Goal: Information Seeking & Learning: Understand process/instructions

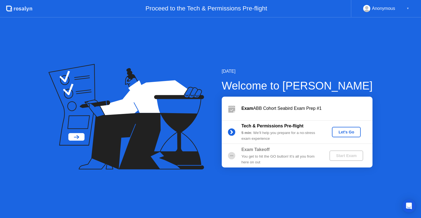
click at [345, 133] on div "Let's Go" at bounding box center [346, 132] width 24 height 4
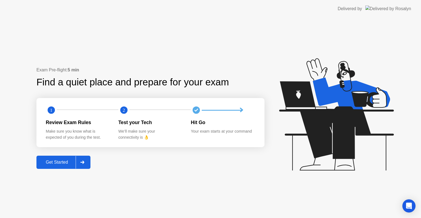
click at [76, 162] on div "Get Started" at bounding box center [57, 162] width 38 height 5
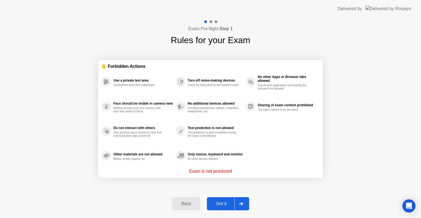
click at [236, 201] on div at bounding box center [241, 203] width 13 height 13
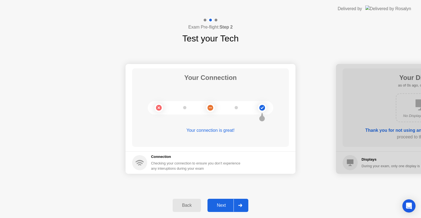
click at [236, 201] on div at bounding box center [240, 205] width 13 height 13
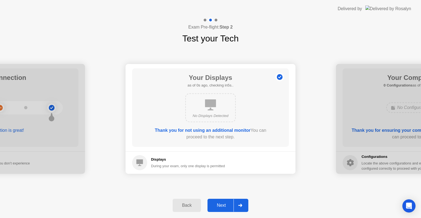
click at [236, 201] on div at bounding box center [240, 205] width 13 height 13
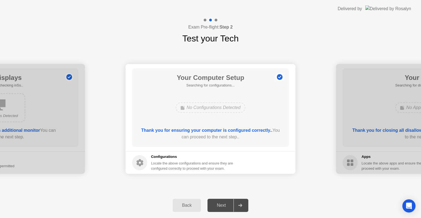
click at [236, 201] on div at bounding box center [240, 205] width 13 height 13
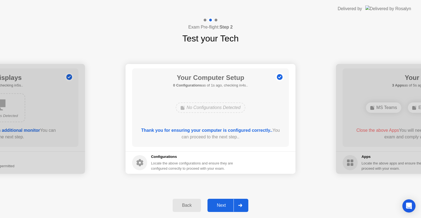
click at [240, 204] on icon at bounding box center [240, 205] width 4 height 3
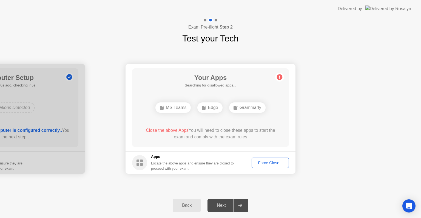
click at [240, 204] on icon at bounding box center [240, 205] width 4 height 3
click at [265, 161] on div "Force Close..." at bounding box center [270, 163] width 33 height 4
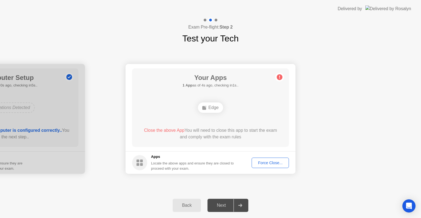
click at [223, 119] on div "Your Apps 1 App as of 4s ago, checking in1s.. Edge Close the above App You will…" at bounding box center [210, 107] width 157 height 78
click at [240, 203] on div at bounding box center [240, 205] width 13 height 13
click at [225, 105] on div "Edge" at bounding box center [211, 107] width 126 height 15
click at [261, 161] on div "Force Close..." at bounding box center [270, 163] width 33 height 4
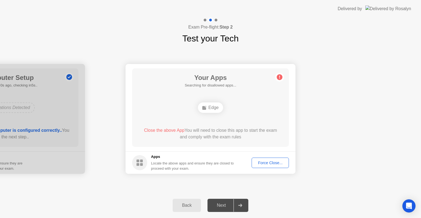
click at [240, 204] on icon at bounding box center [240, 205] width 4 height 3
click at [207, 111] on div "Edge" at bounding box center [210, 107] width 25 height 10
click at [193, 204] on div "Back" at bounding box center [187, 205] width 25 height 5
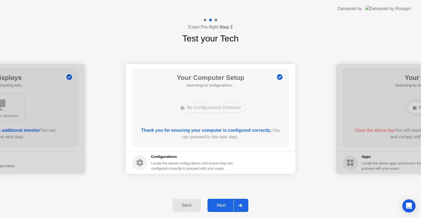
click at [248, 204] on button "Next" at bounding box center [228, 205] width 41 height 13
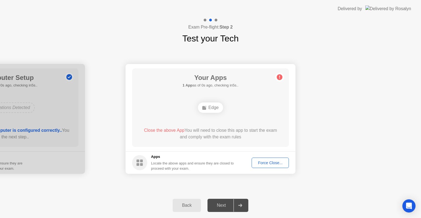
click at [261, 164] on div "Force Close..." at bounding box center [270, 163] width 33 height 4
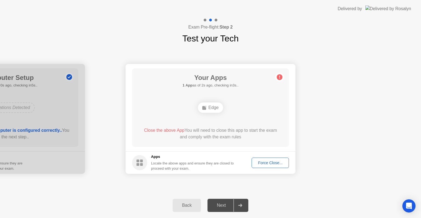
click at [242, 204] on icon at bounding box center [240, 205] width 4 height 3
click at [206, 111] on div "Edge" at bounding box center [210, 107] width 25 height 10
click at [267, 163] on div "Force Close..." at bounding box center [270, 163] width 33 height 4
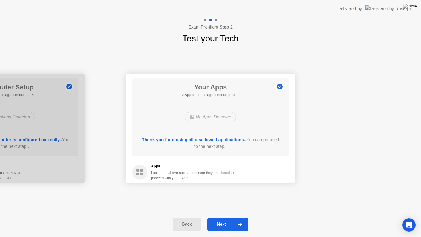
click at [240, 218] on icon at bounding box center [240, 224] width 4 height 3
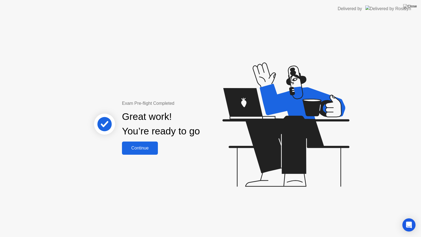
click at [141, 148] on div "Continue" at bounding box center [140, 148] width 33 height 5
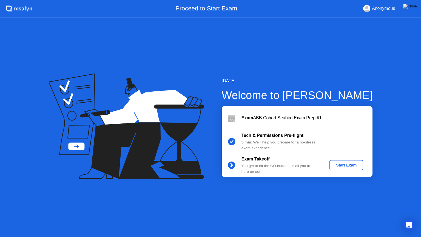
click at [347, 167] on div "Start Exam" at bounding box center [346, 165] width 29 height 4
